Goal: Navigation & Orientation: Understand site structure

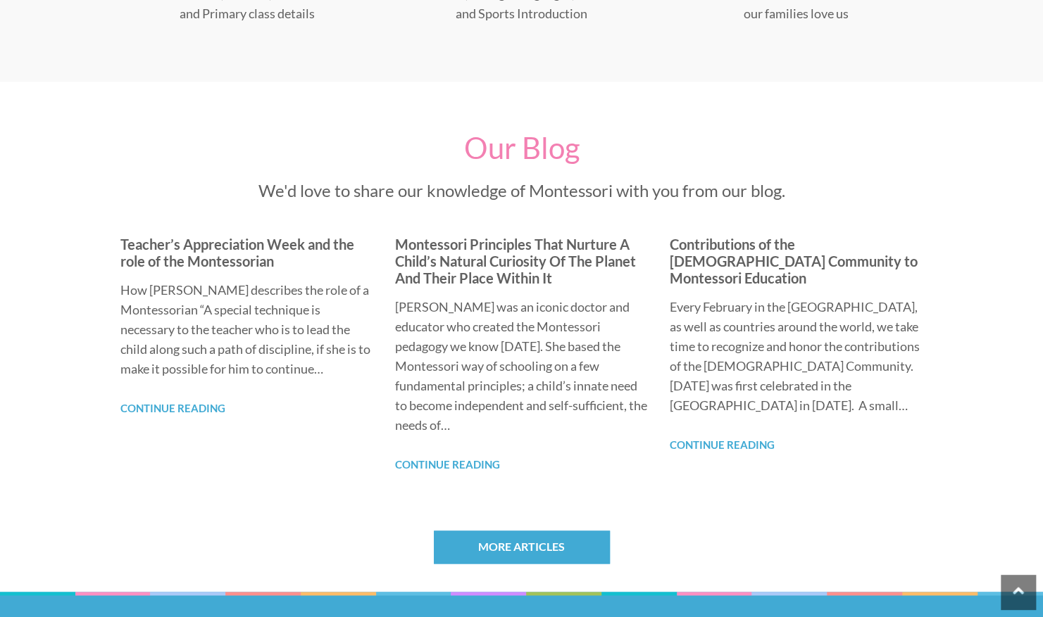
scroll to position [897, 0]
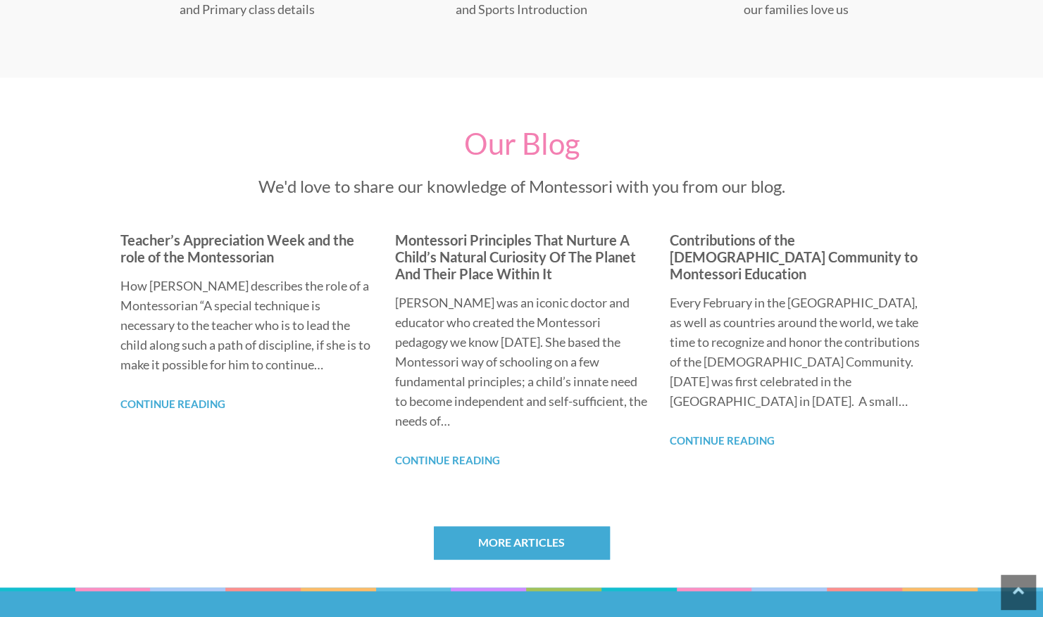
click at [197, 383] on div "How Maria Montessori describes the role of a Montessorian “A special technique …" at bounding box center [246, 335] width 253 height 118
click at [189, 408] on link "Continue Reading" at bounding box center [172, 404] width 105 height 13
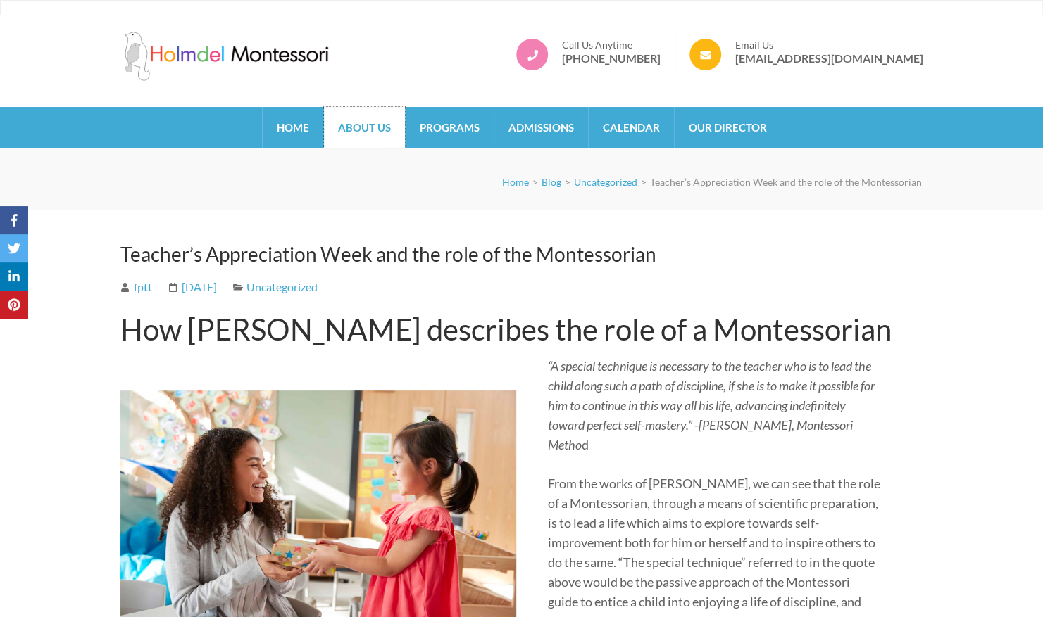
click at [369, 131] on link "About Us" at bounding box center [364, 127] width 81 height 41
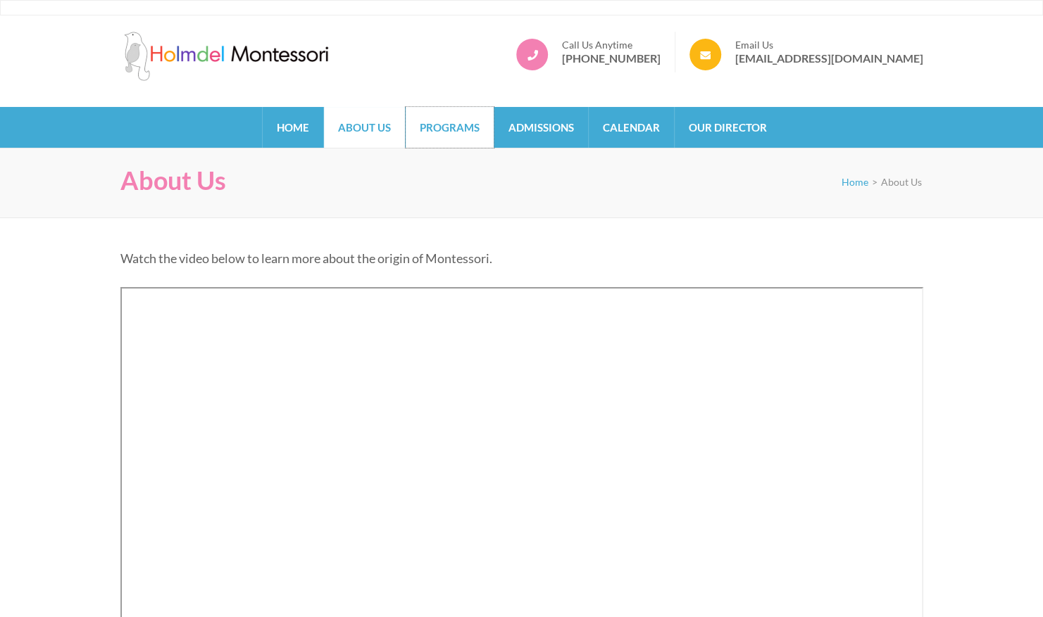
click at [463, 127] on link "Programs" at bounding box center [450, 127] width 88 height 41
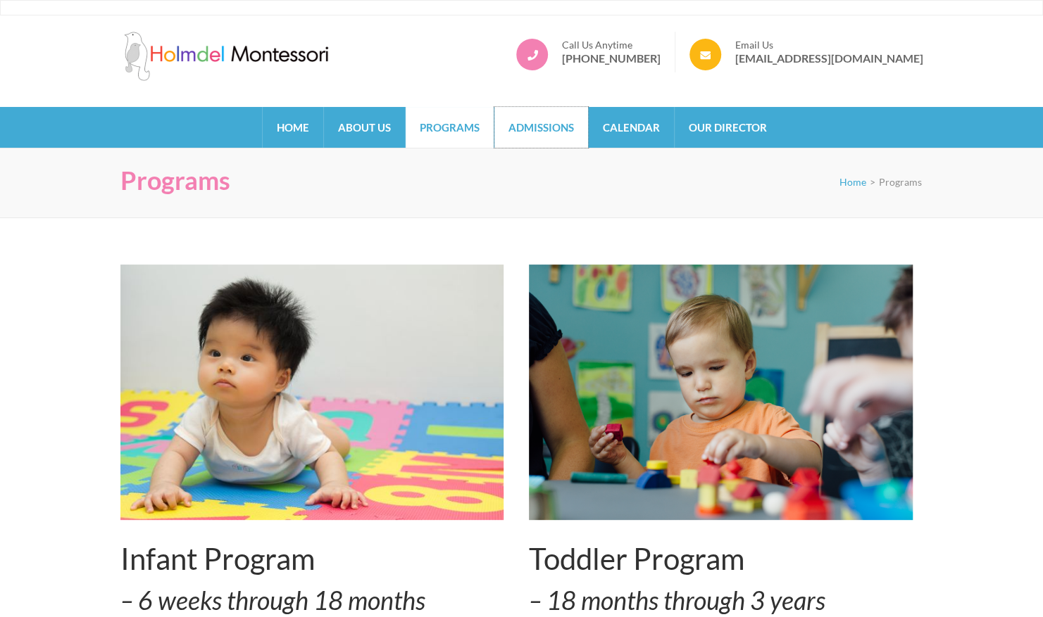
click at [520, 141] on link "Admissions" at bounding box center [541, 127] width 94 height 41
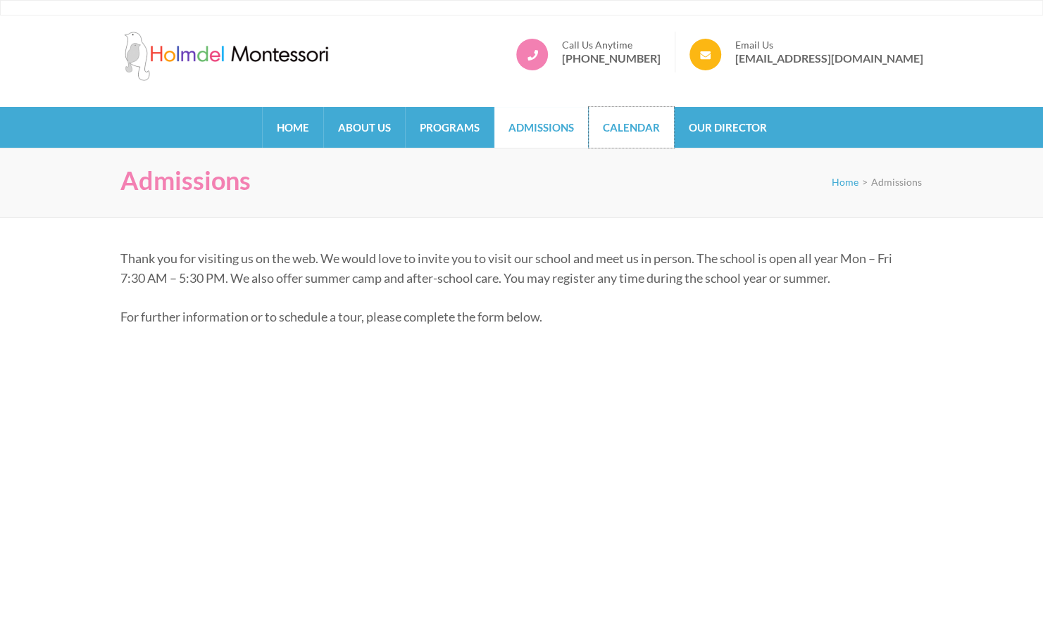
click at [641, 118] on link "Calendar" at bounding box center [631, 127] width 85 height 41
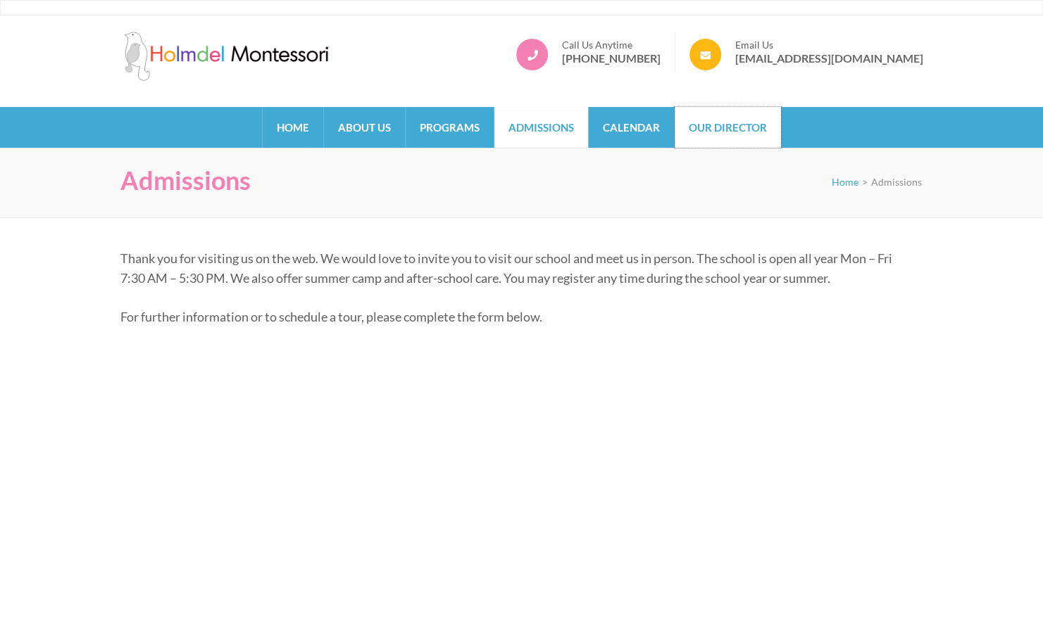
click at [704, 145] on link "Our Director" at bounding box center [727, 127] width 106 height 41
